Goal: Task Accomplishment & Management: Manage account settings

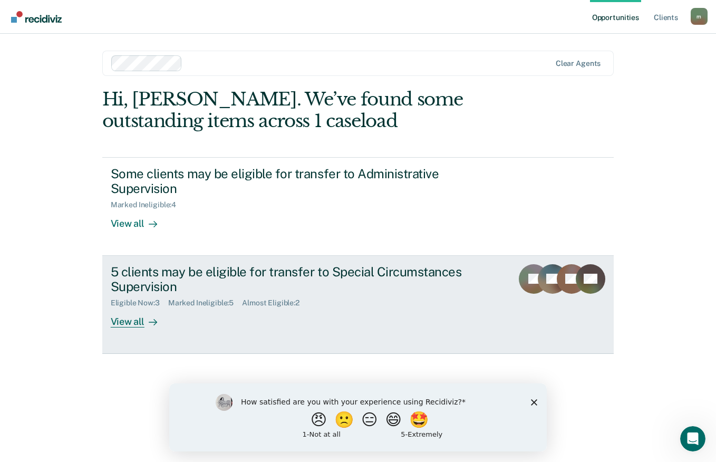
click at [130, 326] on div "View all" at bounding box center [140, 317] width 59 height 21
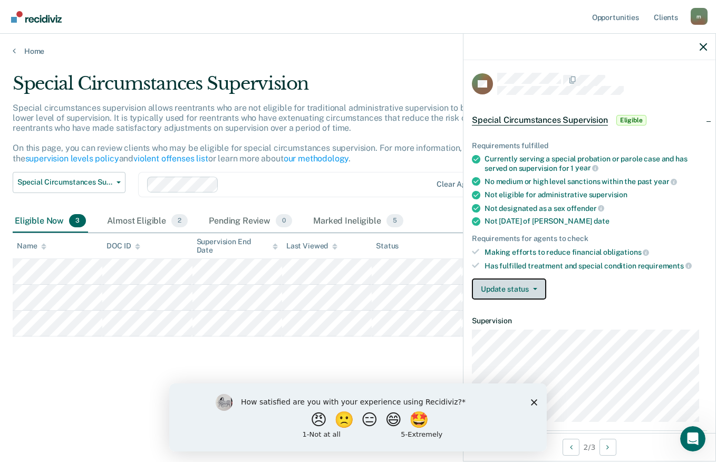
click at [534, 288] on icon "button" at bounding box center [535, 289] width 4 height 2
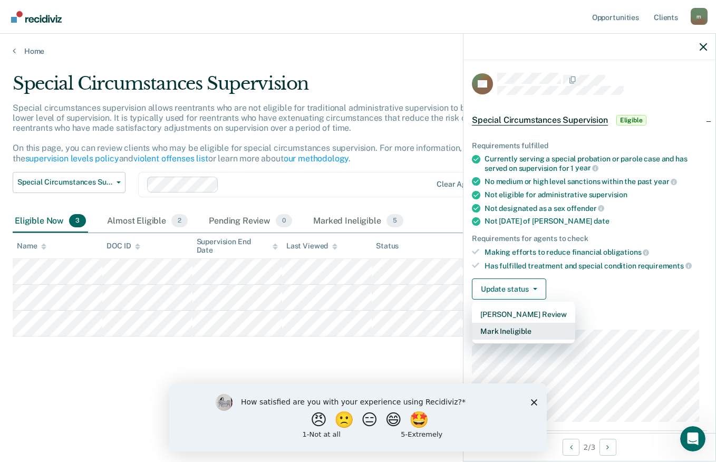
click at [536, 332] on button "Mark Ineligible" at bounding box center [523, 331] width 103 height 17
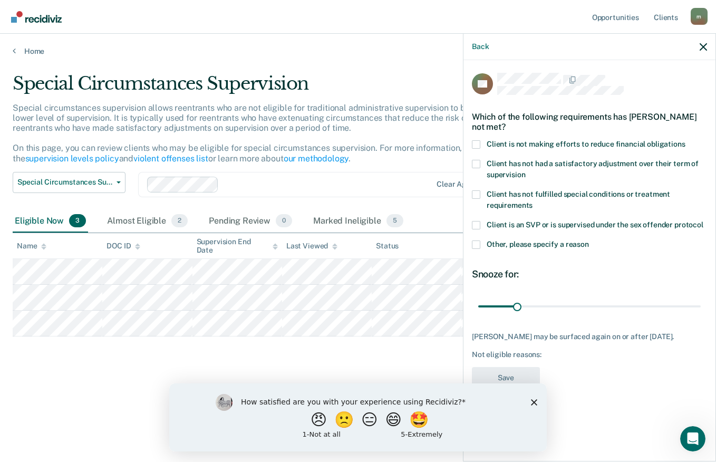
click at [476, 145] on span at bounding box center [476, 144] width 8 height 8
click at [685, 140] on input "Client is not making efforts to reduce financial obligations" at bounding box center [685, 140] width 0 height 0
type input "36"
click at [530, 372] on button "Save" at bounding box center [506, 378] width 68 height 22
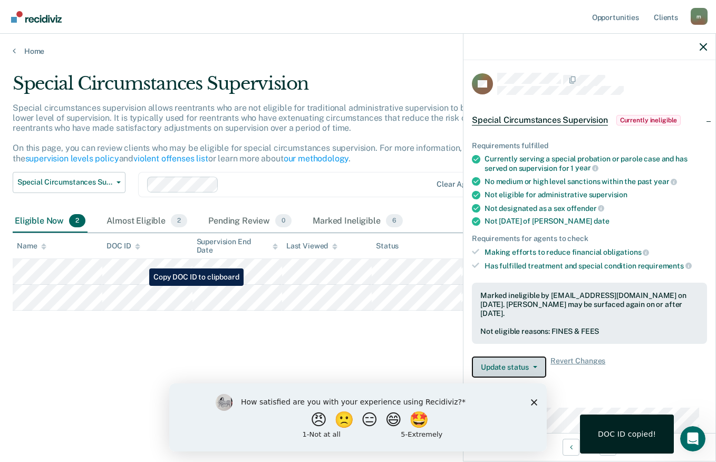
click at [528, 371] on button "Update status" at bounding box center [509, 366] width 74 height 21
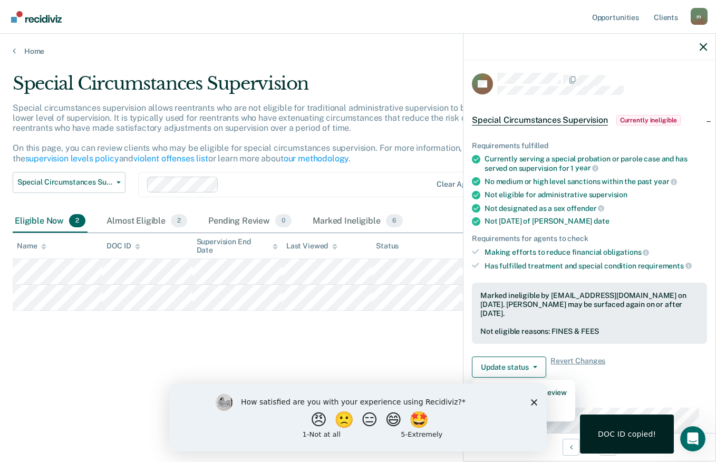
click at [648, 386] on article "AR Special Circumstances Supervision Currently ineligible Requirements fulfille…" at bounding box center [589, 450] width 235 height 755
click at [541, 403] on div "How satisfied are you with your experience using Recidiviz? 😠 🙁 😑 😄 🤩 1 - Not a…" at bounding box center [357, 417] width 377 height 68
click at [534, 401] on polygon "Close survey" at bounding box center [534, 401] width 6 height 6
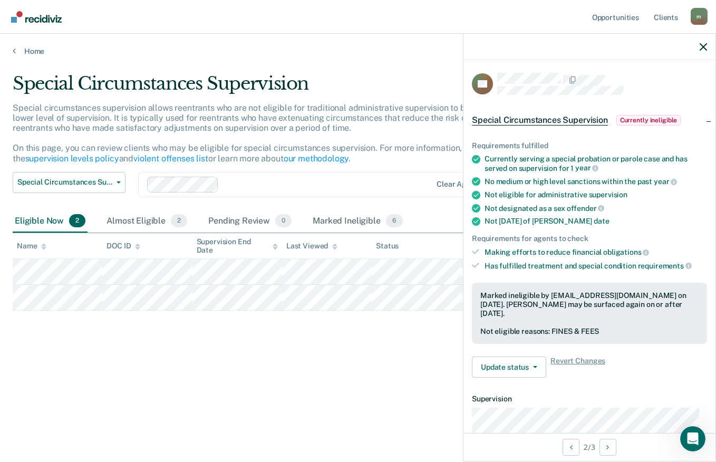
click at [533, 364] on button "Update status" at bounding box center [509, 366] width 74 height 21
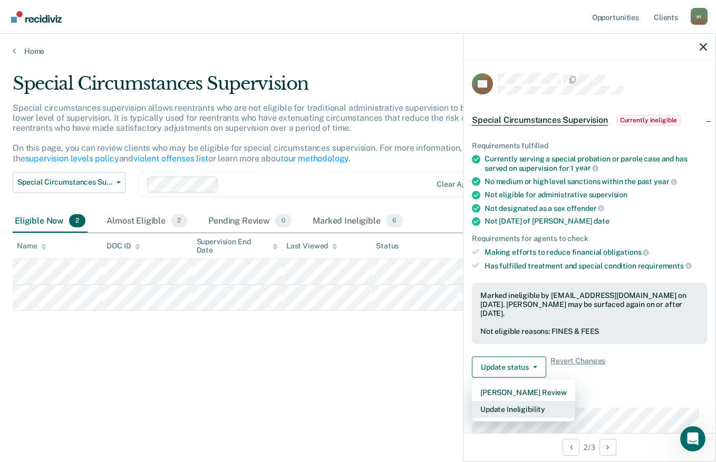
click at [541, 408] on button "Update Ineligibility" at bounding box center [523, 409] width 103 height 17
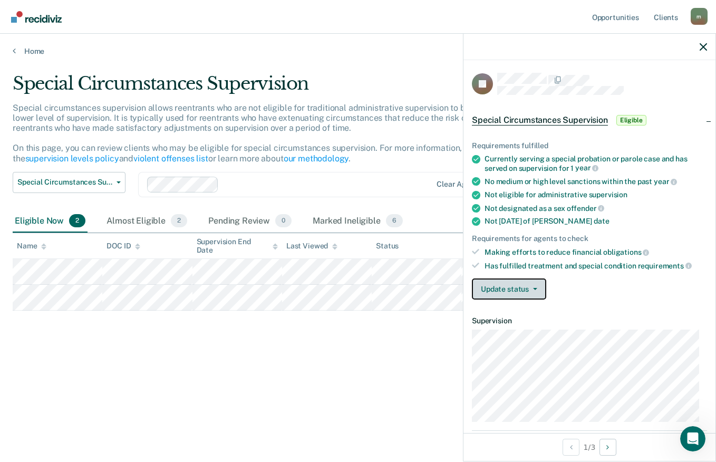
click at [534, 288] on icon "button" at bounding box center [535, 289] width 4 height 2
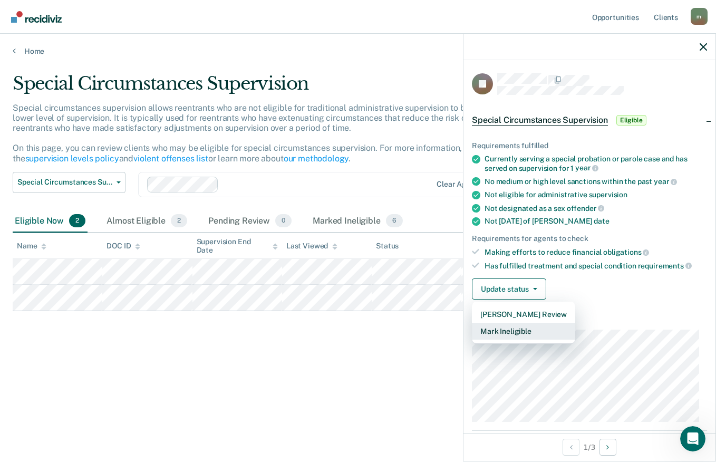
click at [515, 329] on button "Mark Ineligible" at bounding box center [523, 331] width 103 height 17
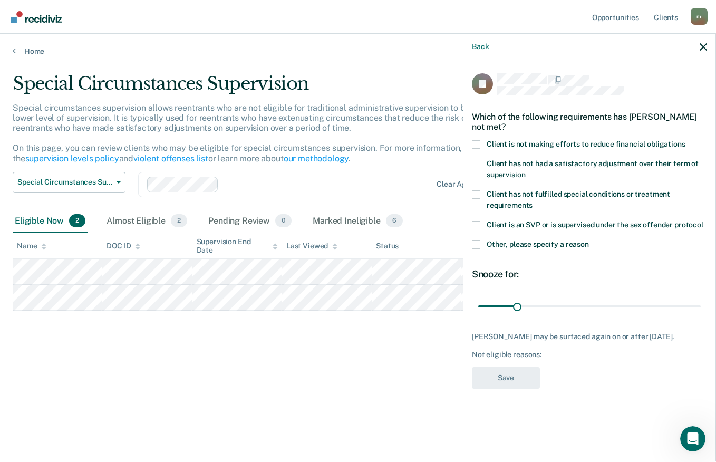
click at [473, 145] on span at bounding box center [476, 144] width 8 height 8
click at [685, 140] on input "Client is not making efforts to reduce financial obligations" at bounding box center [685, 140] width 0 height 0
click at [524, 378] on button "Save" at bounding box center [506, 378] width 68 height 22
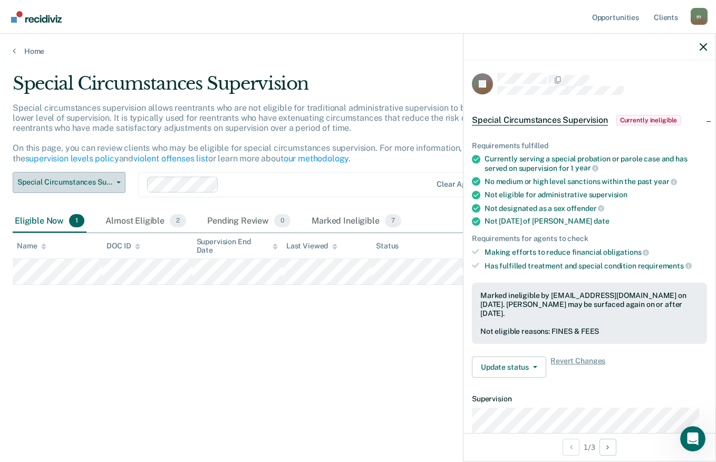
click at [58, 186] on span "Special Circumstances Supervision" at bounding box center [64, 182] width 95 height 9
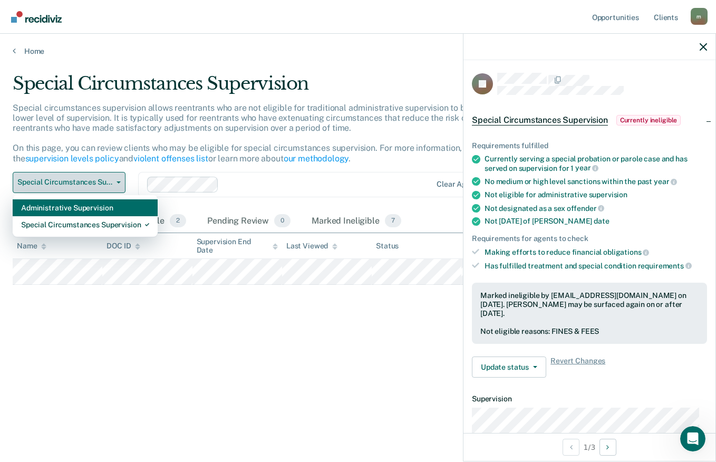
click at [38, 211] on div "Administrative Supervision" at bounding box center [85, 207] width 128 height 17
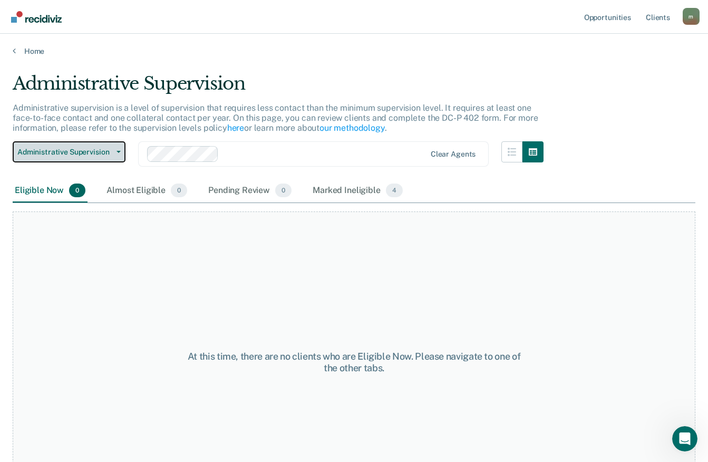
click at [107, 152] on span "Administrative Supervision" at bounding box center [64, 152] width 95 height 9
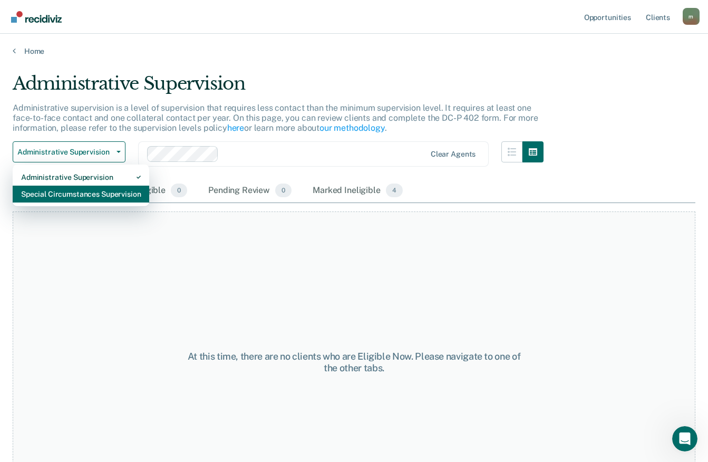
click at [37, 196] on div "Special Circumstances Supervision" at bounding box center [81, 194] width 120 height 17
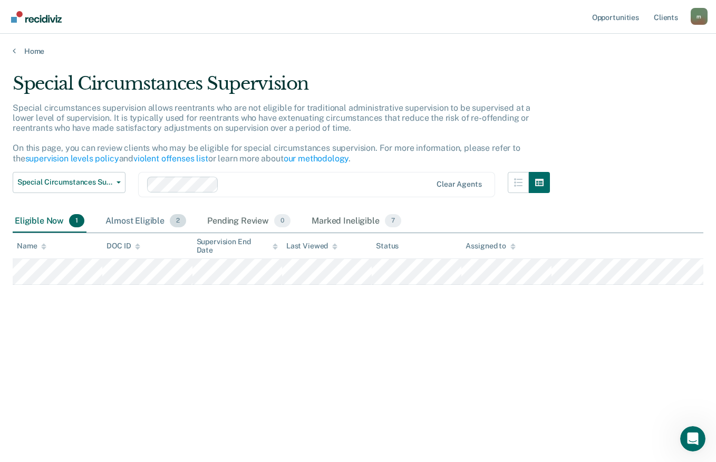
click at [147, 220] on div "Almost Eligible 2" at bounding box center [145, 221] width 85 height 23
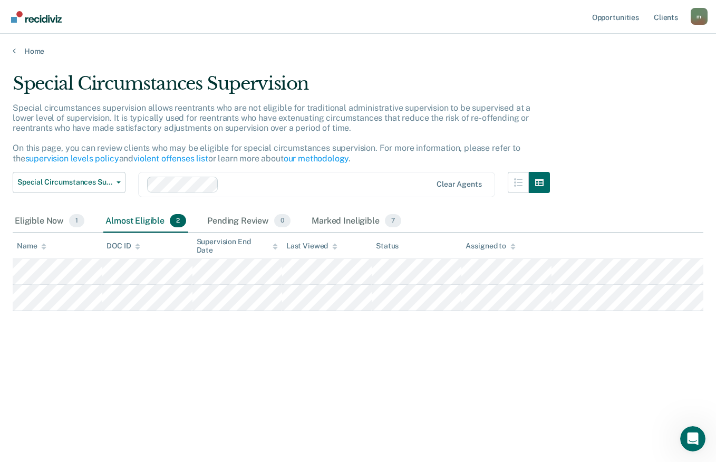
click at [474, 5] on nav "Opportunities Client s [EMAIL_ADDRESS][DOMAIN_NAME] m Profile How it works Log …" at bounding box center [357, 16] width 699 height 33
